Goal: Transaction & Acquisition: Subscribe to service/newsletter

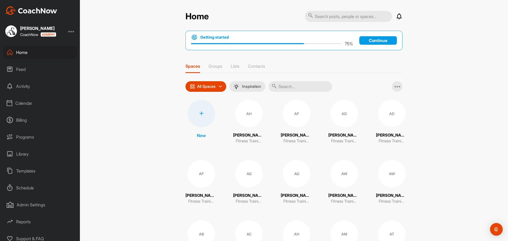
click at [74, 30] on div at bounding box center [71, 31] width 6 height 6
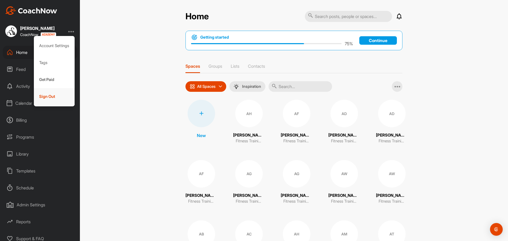
click at [48, 93] on div "Sign Out" at bounding box center [54, 96] width 41 height 17
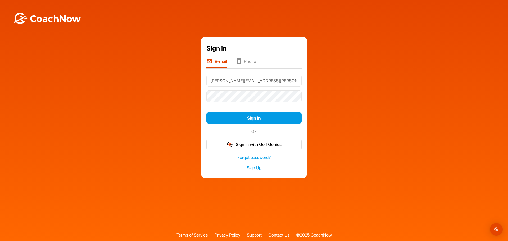
click at [243, 82] on input "[PERSON_NAME][EMAIL_ADDRESS][PERSON_NAME][DOMAIN_NAME]" at bounding box center [253, 81] width 95 height 12
type input "george.pearson+golf@madswans.com"
click at [206, 112] on button "Sign In" at bounding box center [253, 117] width 95 height 11
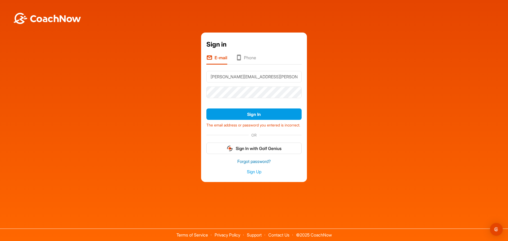
click at [257, 165] on link "Forgot password?" at bounding box center [253, 161] width 95 height 6
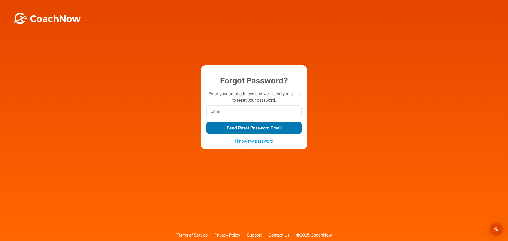
click at [270, 123] on button "Send Reset Password Email" at bounding box center [253, 127] width 95 height 11
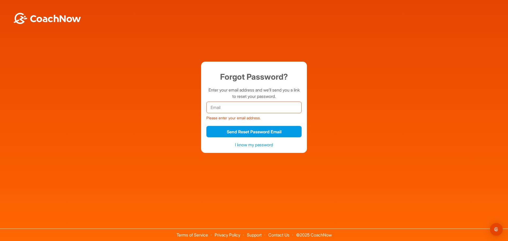
click at [240, 108] on input "email" at bounding box center [253, 108] width 95 height 12
type input "[PERSON_NAME][EMAIL_ADDRESS][PERSON_NAME][DOMAIN_NAME]"
click at [242, 108] on input "[PERSON_NAME][EMAIL_ADDRESS][PERSON_NAME][DOMAIN_NAME]" at bounding box center [253, 108] width 95 height 12
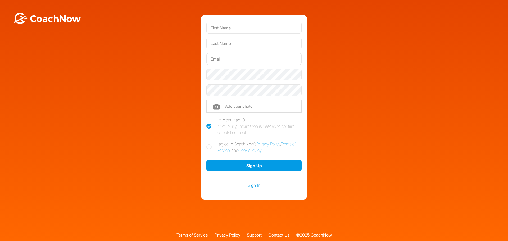
click at [243, 29] on input "text" at bounding box center [253, 28] width 95 height 12
type input "[PERSON_NAME]"
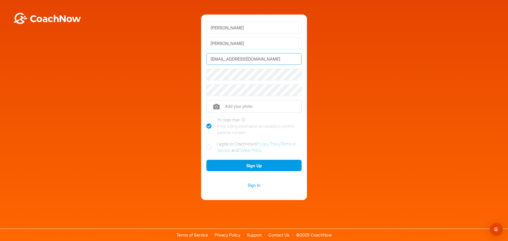
drag, startPoint x: 267, startPoint y: 58, endPoint x: 206, endPoint y: 58, distance: 61.6
click at [206, 58] on div "[PERSON_NAME] [EMAIL_ADDRESS][DOMAIN_NAME] Phone +1 Phone Number (so your coach…" at bounding box center [254, 107] width 106 height 185
type input "[PERSON_NAME][EMAIL_ADDRESS][PERSON_NAME][DOMAIN_NAME]"
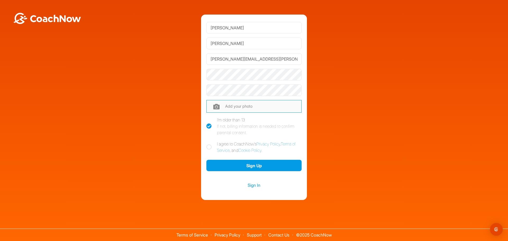
click at [226, 105] on input "file" at bounding box center [253, 106] width 95 height 13
click at [251, 185] on link "Sign In" at bounding box center [253, 185] width 95 height 7
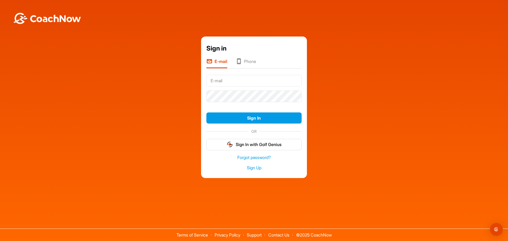
type input "[PERSON_NAME][EMAIL_ADDRESS][PERSON_NAME][DOMAIN_NAME]"
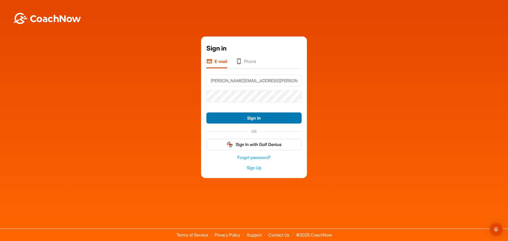
click at [259, 116] on button "Sign In" at bounding box center [253, 117] width 95 height 11
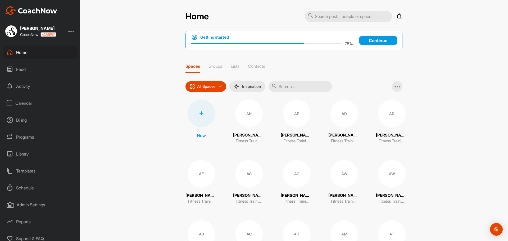
click at [73, 30] on div at bounding box center [71, 31] width 6 height 6
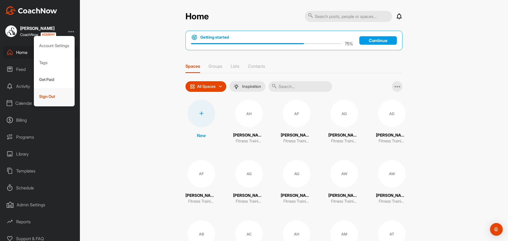
click at [52, 97] on div "Sign Out" at bounding box center [54, 96] width 41 height 17
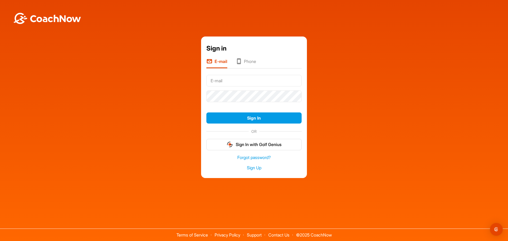
type input "[PERSON_NAME][EMAIL_ADDRESS][PERSON_NAME][DOMAIN_NAME]"
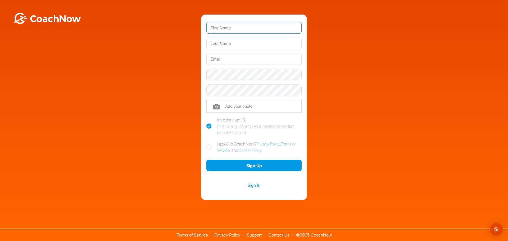
click at [241, 26] on input "text" at bounding box center [253, 28] width 95 height 12
type input "George"
type input "Pearson"
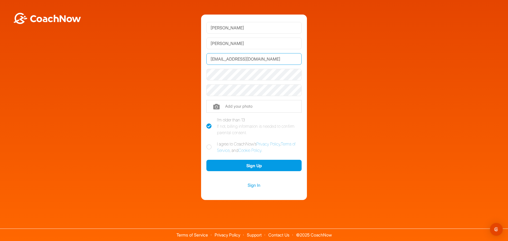
click at [271, 57] on input "[EMAIL_ADDRESS][DOMAIN_NAME]" at bounding box center [253, 59] width 95 height 12
drag, startPoint x: 259, startPoint y: 59, endPoint x: 189, endPoint y: 59, distance: 70.6
click at [190, 59] on div "[PERSON_NAME] [EMAIL_ADDRESS][DOMAIN_NAME] Phone +1 Phone Number (so your coach…" at bounding box center [254, 107] width 503 height 185
paste input "eorge.pearson+racquets@madswans.com"
type input "george.pearson+racquets@madswans.com"
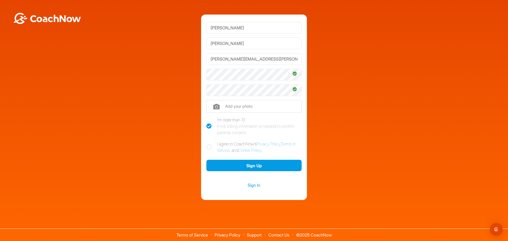
click at [212, 147] on label "I agree to CoachNow's Privacy Policy , Terms of Service , and Cookie Policy ." at bounding box center [253, 147] width 95 height 13
click at [210, 144] on input "I agree to CoachNow's Privacy Policy , Terms of Service , and Cookie Policy ." at bounding box center [207, 142] width 3 height 3
checkbox input "true"
click at [253, 166] on button "Sign Up" at bounding box center [253, 165] width 95 height 11
